Goal: Task Accomplishment & Management: Use online tool/utility

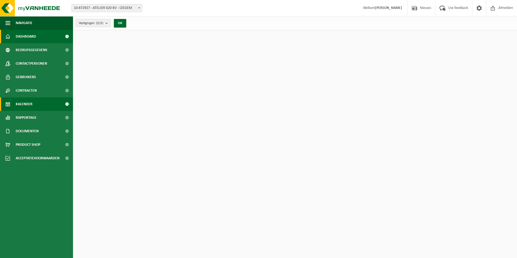
click at [13, 105] on link "Kalender" at bounding box center [36, 104] width 73 height 14
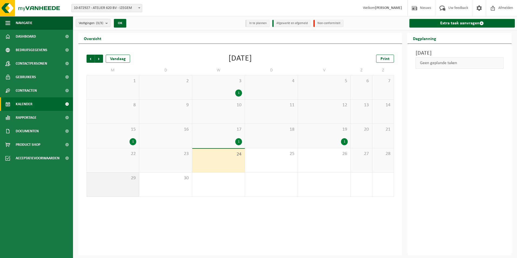
click at [121, 179] on span "29" at bounding box center [113, 178] width 47 height 6
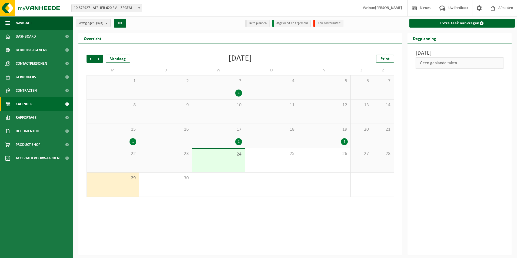
click at [132, 130] on span "15" at bounding box center [113, 130] width 47 height 6
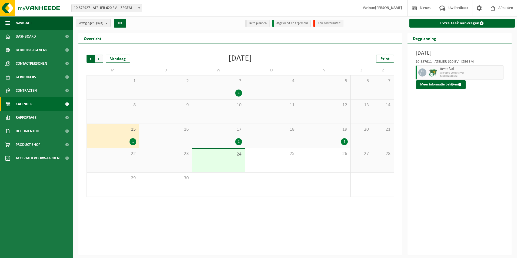
click at [100, 60] on span "Volgende" at bounding box center [99, 59] width 8 height 8
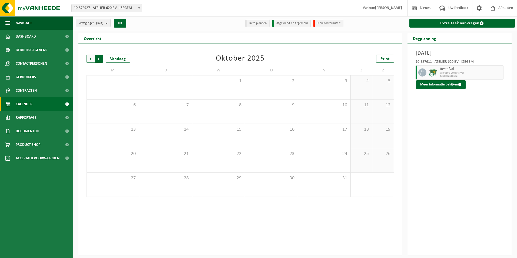
click at [90, 57] on span "Vorige" at bounding box center [91, 59] width 8 height 8
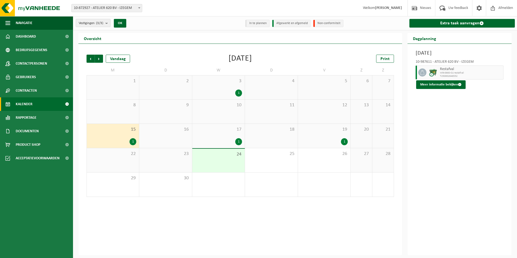
click at [347, 145] on div "19 1" at bounding box center [324, 136] width 52 height 24
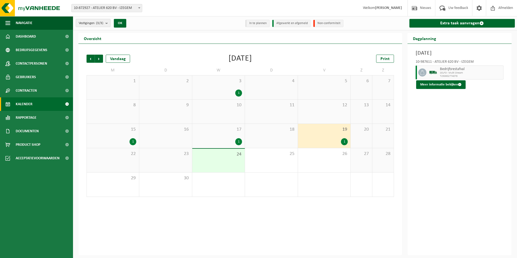
click at [212, 135] on div "17 1" at bounding box center [218, 136] width 52 height 24
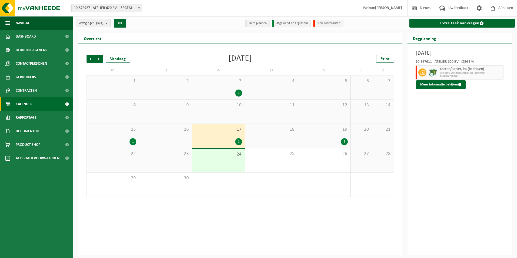
click at [137, 134] on div "15 1" at bounding box center [113, 136] width 52 height 24
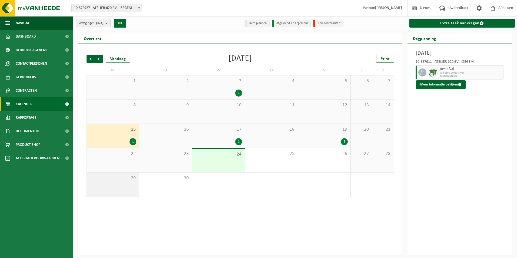
click at [121, 180] on span "29" at bounding box center [113, 178] width 47 height 6
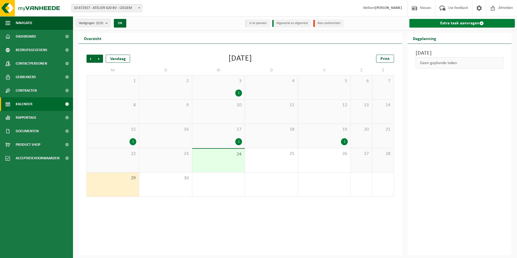
click at [438, 22] on link "Extra taak aanvragen" at bounding box center [463, 23] width 106 height 9
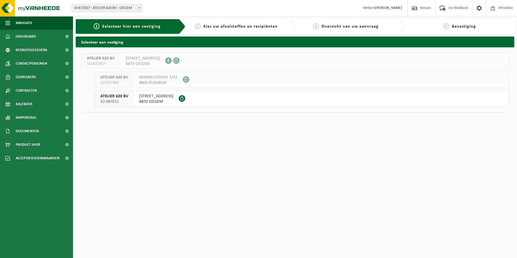
click at [159, 99] on span "AMBACHTENSTRAAT 26" at bounding box center [156, 96] width 34 height 5
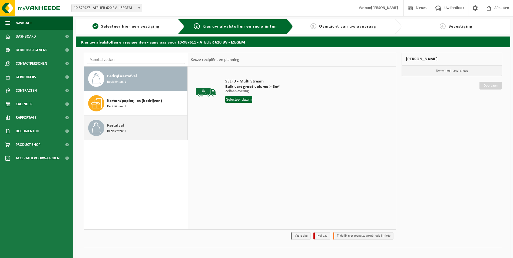
click at [128, 127] on div "Restafval Recipiënten: 1" at bounding box center [146, 128] width 79 height 16
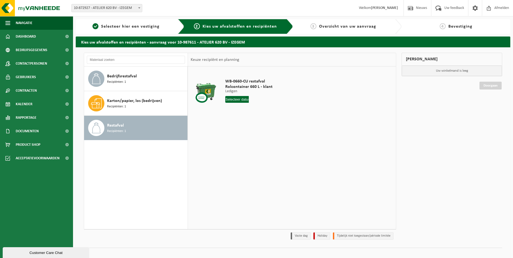
click at [237, 100] on input "text" at bounding box center [237, 99] width 24 height 7
click at [232, 169] on div "29" at bounding box center [230, 164] width 9 height 9
type input "Van [DATE]"
click at [235, 117] on button "In winkelmand" at bounding box center [241, 120] width 30 height 9
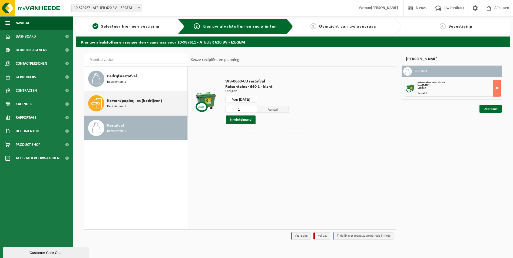
click at [125, 100] on span "Karton/papier, los (bedrijven)" at bounding box center [134, 101] width 55 height 6
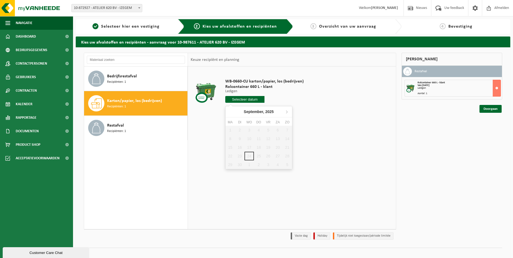
click at [257, 98] on input "text" at bounding box center [244, 99] width 39 height 7
click at [288, 112] on icon at bounding box center [286, 111] width 9 height 9
click at [247, 131] on div "1" at bounding box center [249, 130] width 9 height 9
type input "Van 2025-10-01"
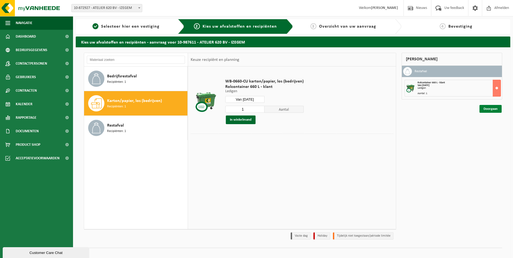
click at [494, 110] on link "Doorgaan" at bounding box center [491, 109] width 22 height 8
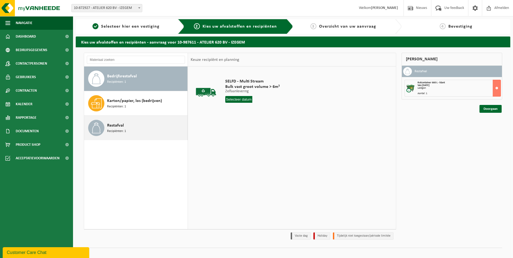
click at [142, 120] on div "Restafval Recipiënten: 1" at bounding box center [146, 128] width 79 height 16
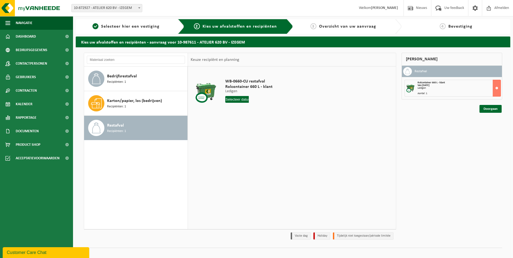
click at [242, 97] on input "text" at bounding box center [237, 99] width 24 height 7
click at [231, 164] on div "29" at bounding box center [230, 164] width 9 height 9
type input "Van 2025-09-29"
click at [241, 120] on button "In winkelmand" at bounding box center [241, 120] width 30 height 9
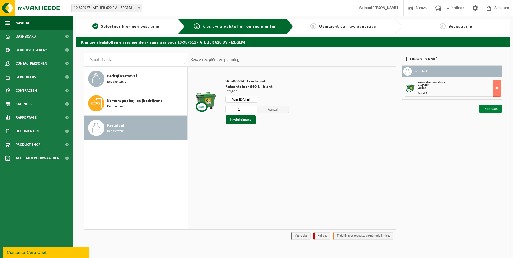
click at [490, 110] on link "Doorgaan" at bounding box center [491, 109] width 22 height 8
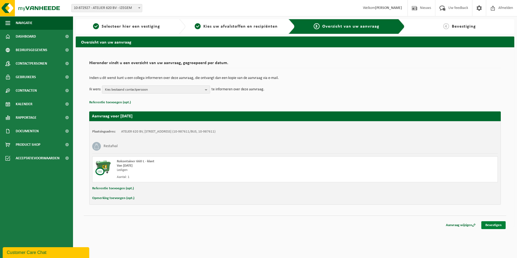
click at [502, 225] on link "Bevestigen" at bounding box center [493, 225] width 24 height 8
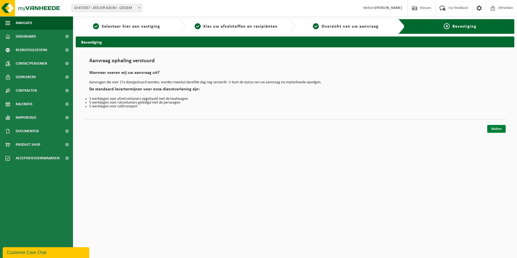
click at [496, 130] on link "Sluiten" at bounding box center [496, 129] width 18 height 8
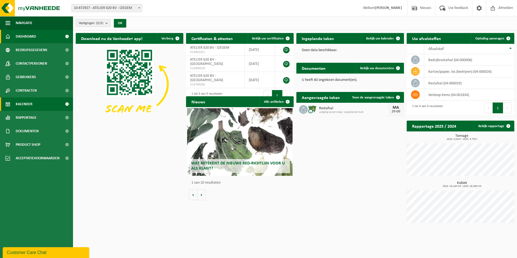
click at [31, 104] on span "Kalender" at bounding box center [24, 104] width 17 height 14
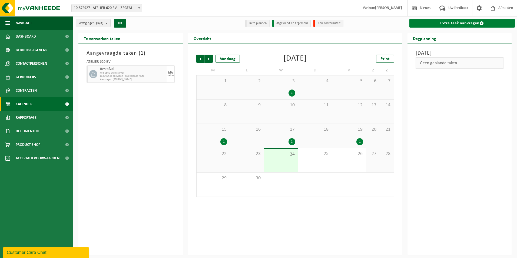
click at [440, 21] on link "Extra taak aanvragen" at bounding box center [463, 23] width 106 height 9
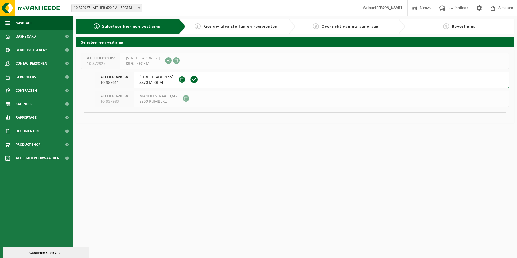
click at [247, 79] on button "ATELIER 620 BV 10-987611 AMBACHTENSTRAAT 26 8870 IZEGEM" at bounding box center [302, 80] width 414 height 16
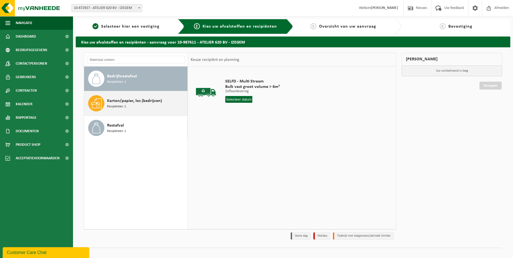
click at [120, 101] on span "Karton/papier, los (bedrijven)" at bounding box center [134, 101] width 55 height 6
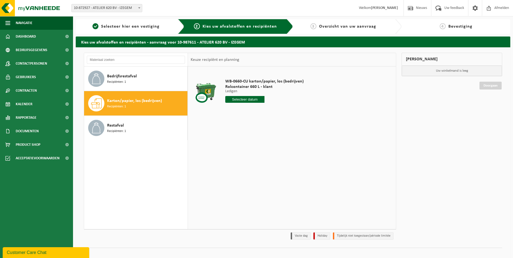
click at [251, 103] on div "WB-0660-CU karton/papier, los (bedrijven) Rolcontainer 660 L - klant Ledigen Le…" at bounding box center [265, 92] width 84 height 38
click at [251, 100] on input "text" at bounding box center [244, 99] width 39 height 7
click at [287, 113] on icon at bounding box center [286, 112] width 1 height 3
click at [250, 130] on div "1" at bounding box center [249, 130] width 9 height 9
type input "Van [DATE]"
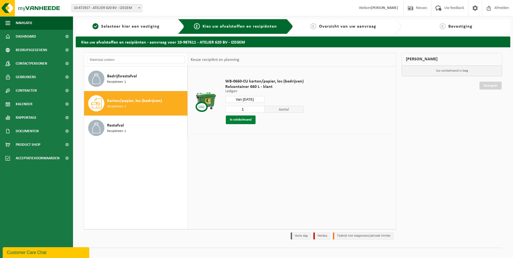
click at [250, 121] on button "In winkelmand" at bounding box center [241, 120] width 30 height 9
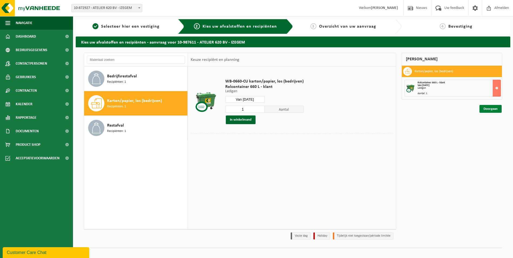
click at [489, 109] on link "Doorgaan" at bounding box center [491, 109] width 22 height 8
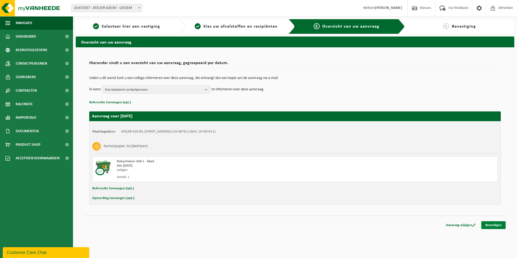
click at [495, 223] on link "Bevestigen" at bounding box center [493, 225] width 24 height 8
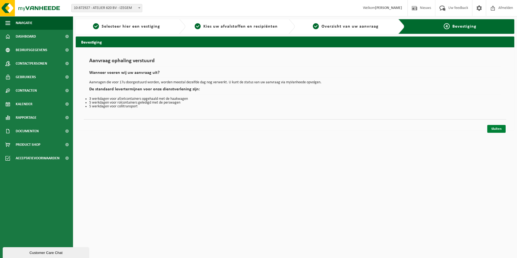
click at [490, 129] on link "Sluiten" at bounding box center [496, 129] width 18 height 8
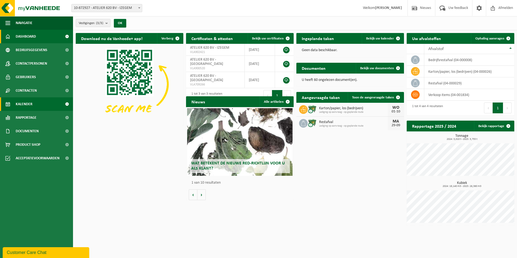
click at [32, 103] on span "Kalender" at bounding box center [24, 104] width 17 height 14
